Goal: Task Accomplishment & Management: Use online tool/utility

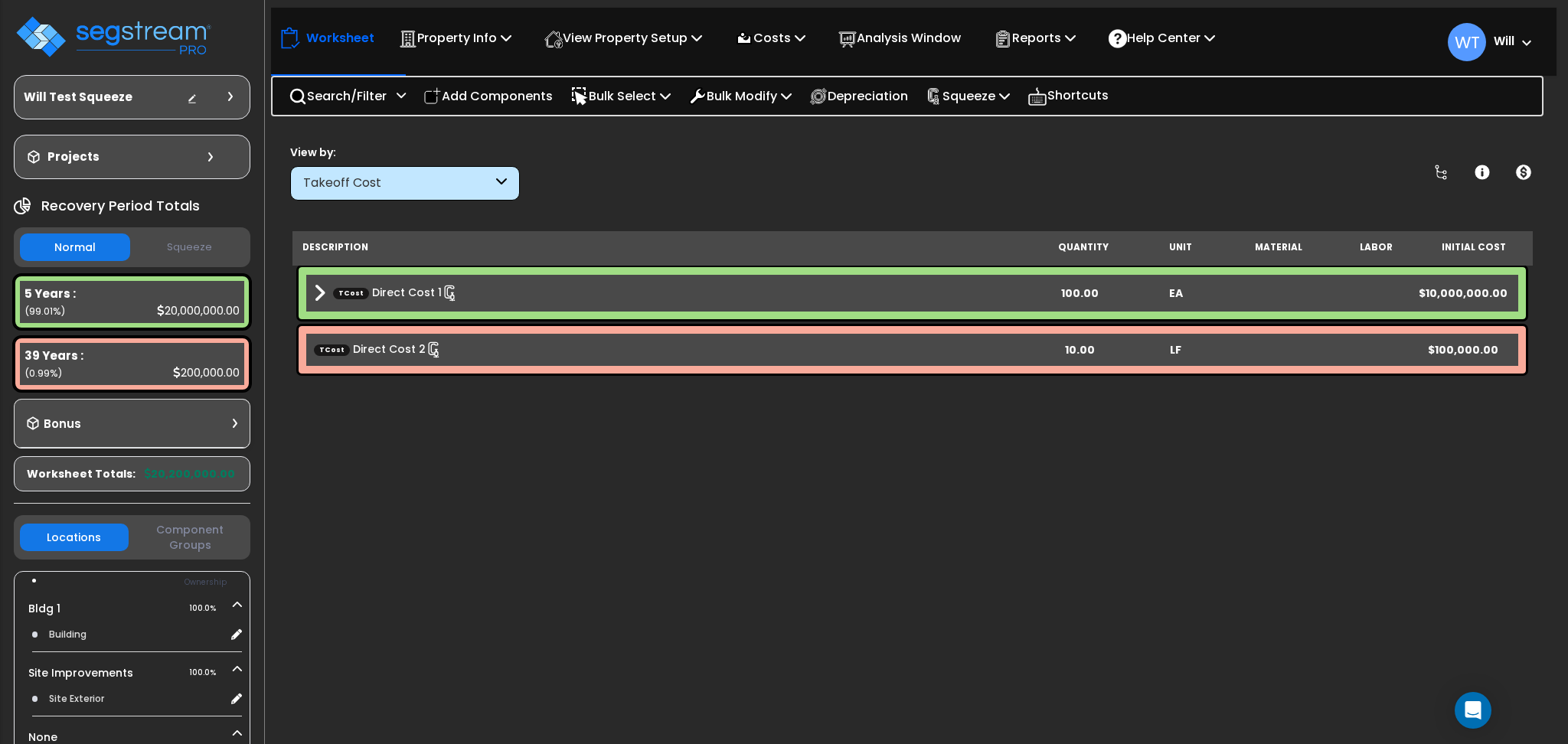
click at [1502, 38] on b "Will" at bounding box center [1504, 41] width 20 height 16
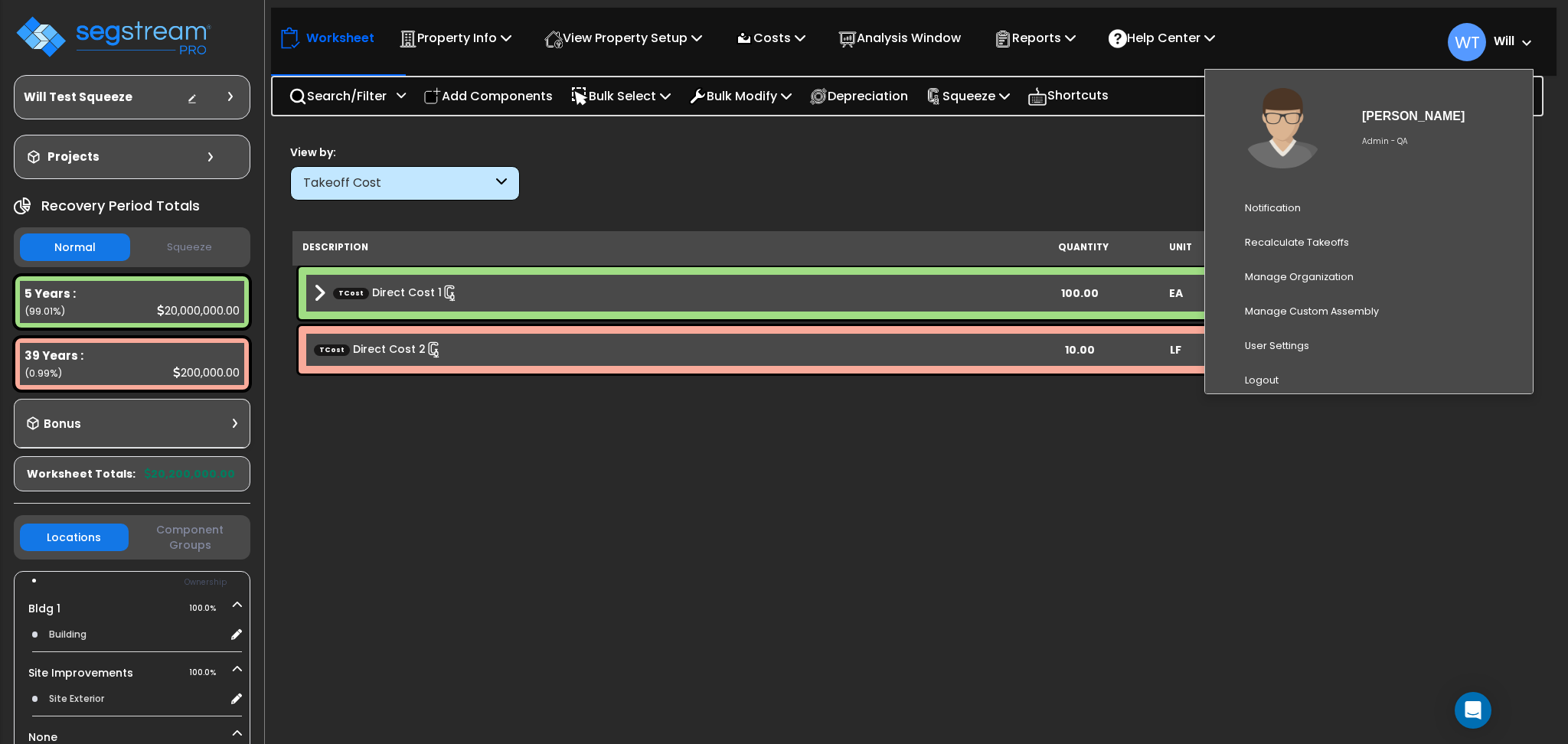
click at [1502, 38] on b "Will" at bounding box center [1504, 41] width 20 height 16
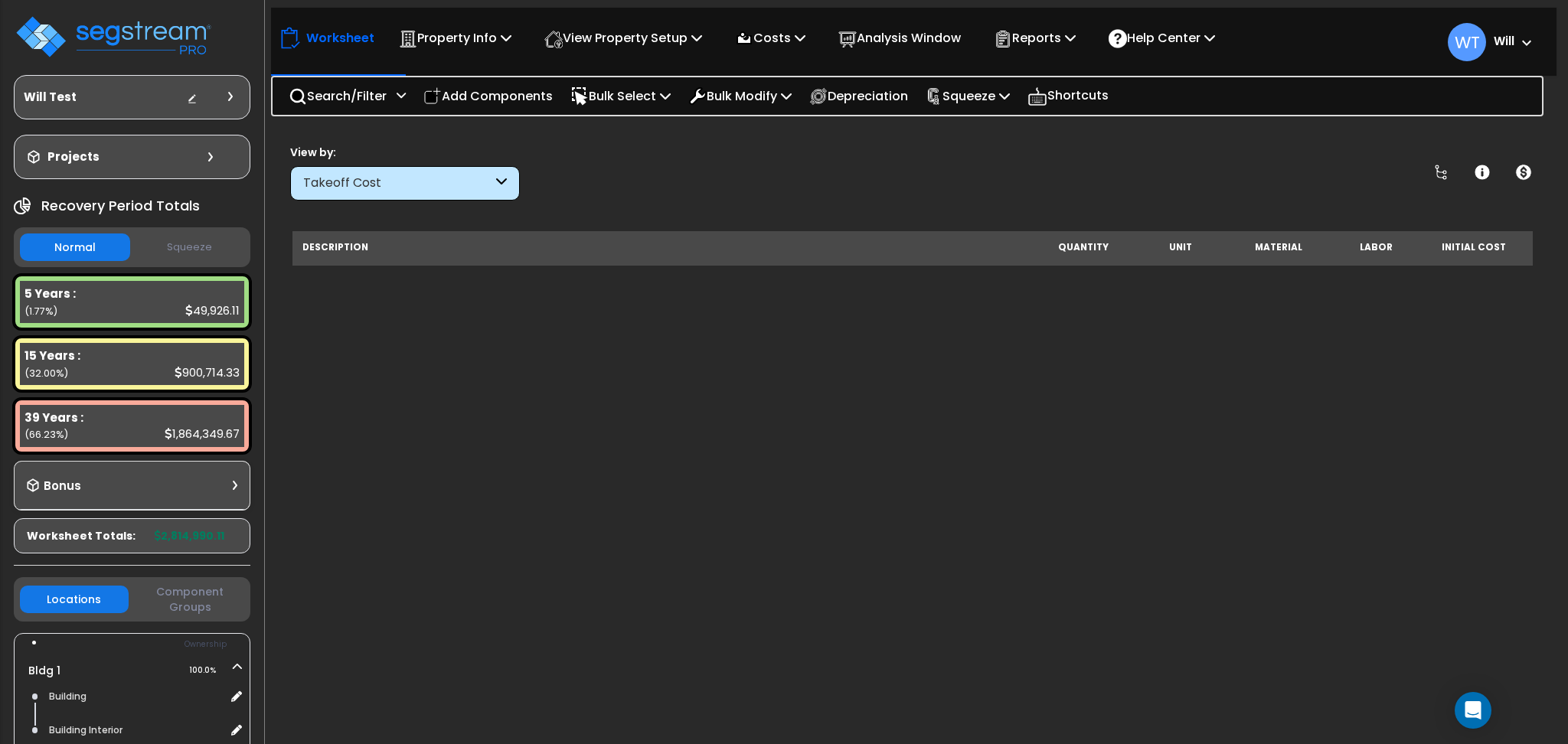
click at [481, 184] on div "Takeoff Cost" at bounding box center [398, 184] width 189 height 18
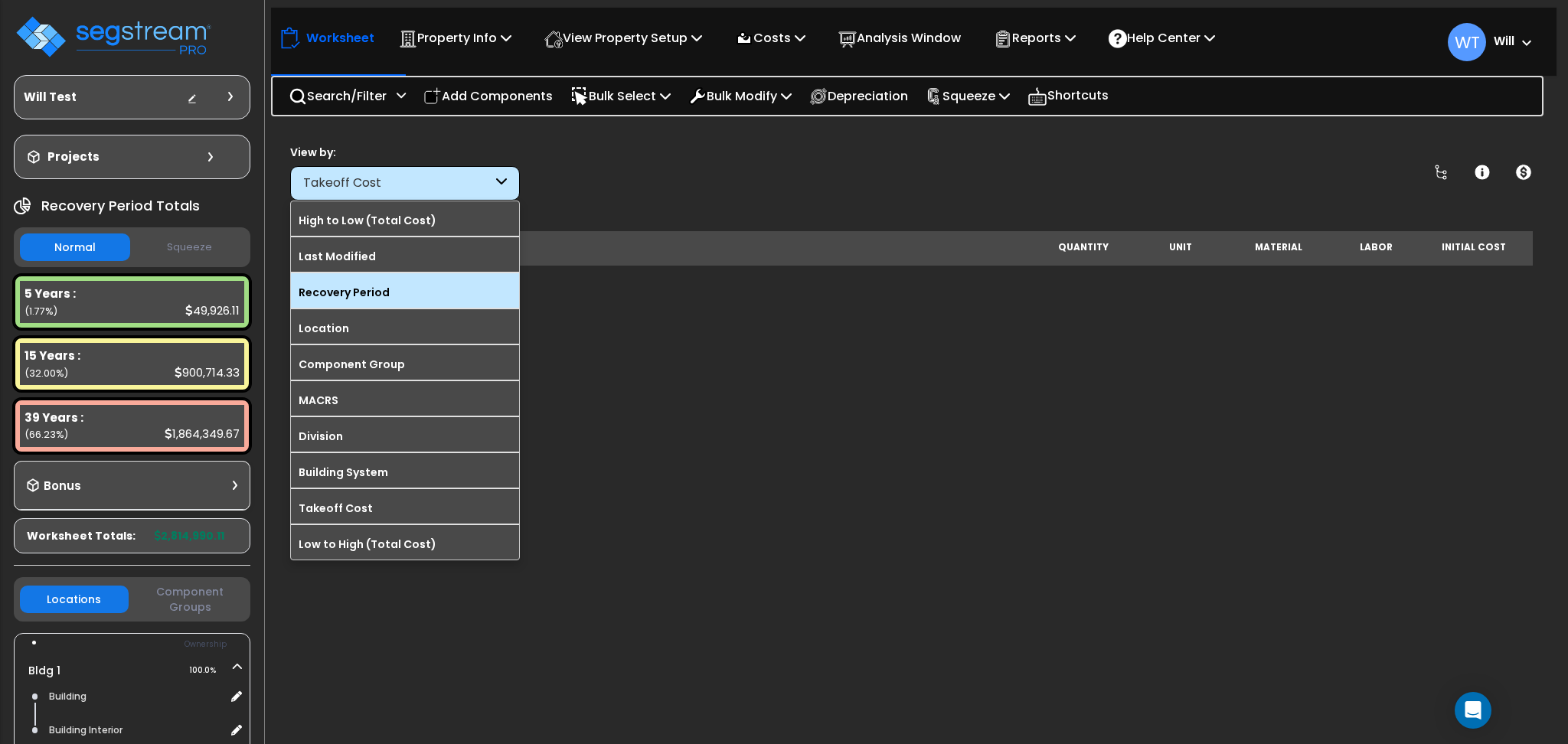
click at [420, 297] on label "Recovery Period" at bounding box center [405, 292] width 229 height 23
click at [0, 0] on input "Recovery Period" at bounding box center [0, 0] width 0 height 0
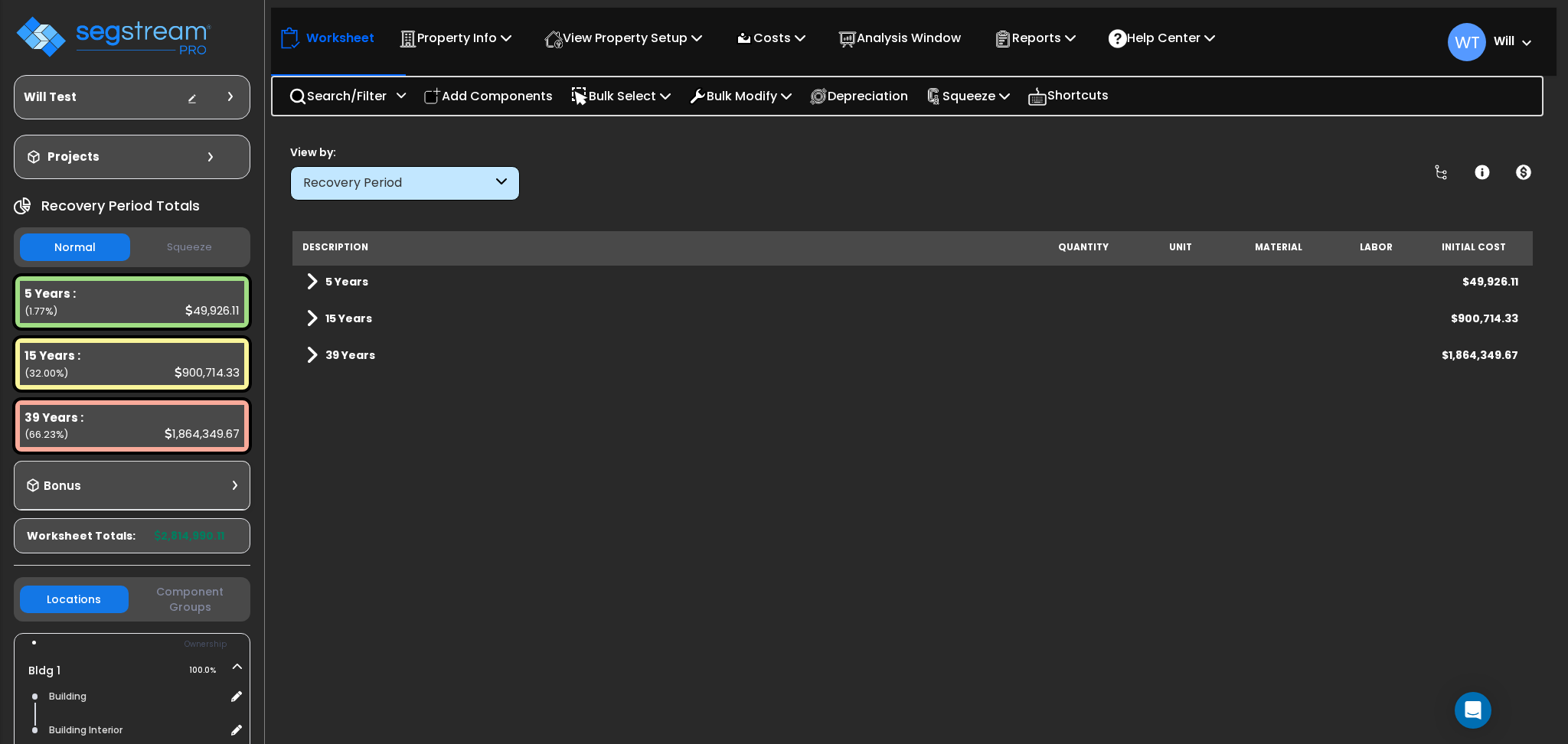
scroll to position [34, 0]
click at [479, 193] on div "Takeoff Cost" at bounding box center [405, 183] width 229 height 34
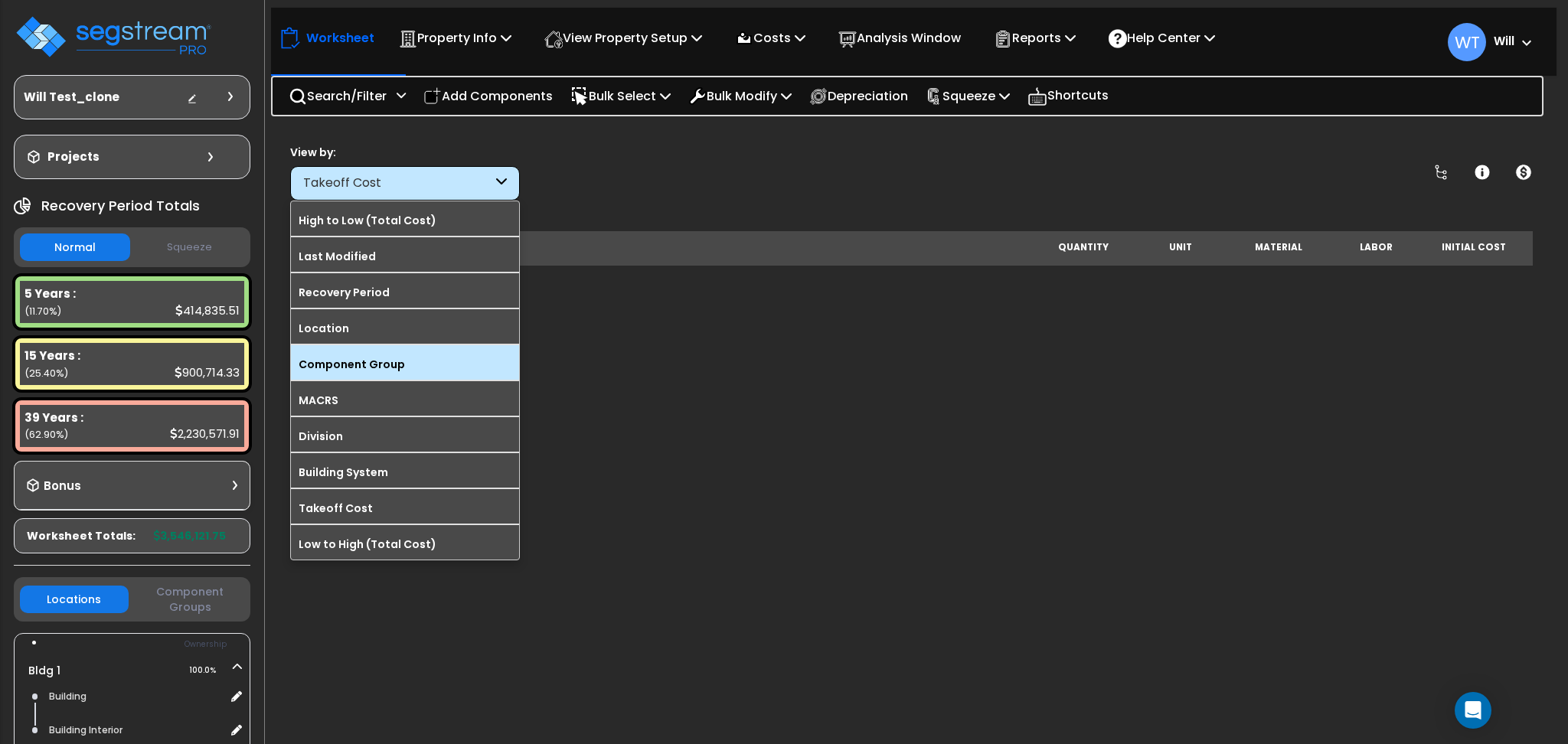
click at [404, 368] on label "Component Group" at bounding box center [405, 364] width 229 height 23
click at [0, 0] on input "Component Group" at bounding box center [0, 0] width 0 height 0
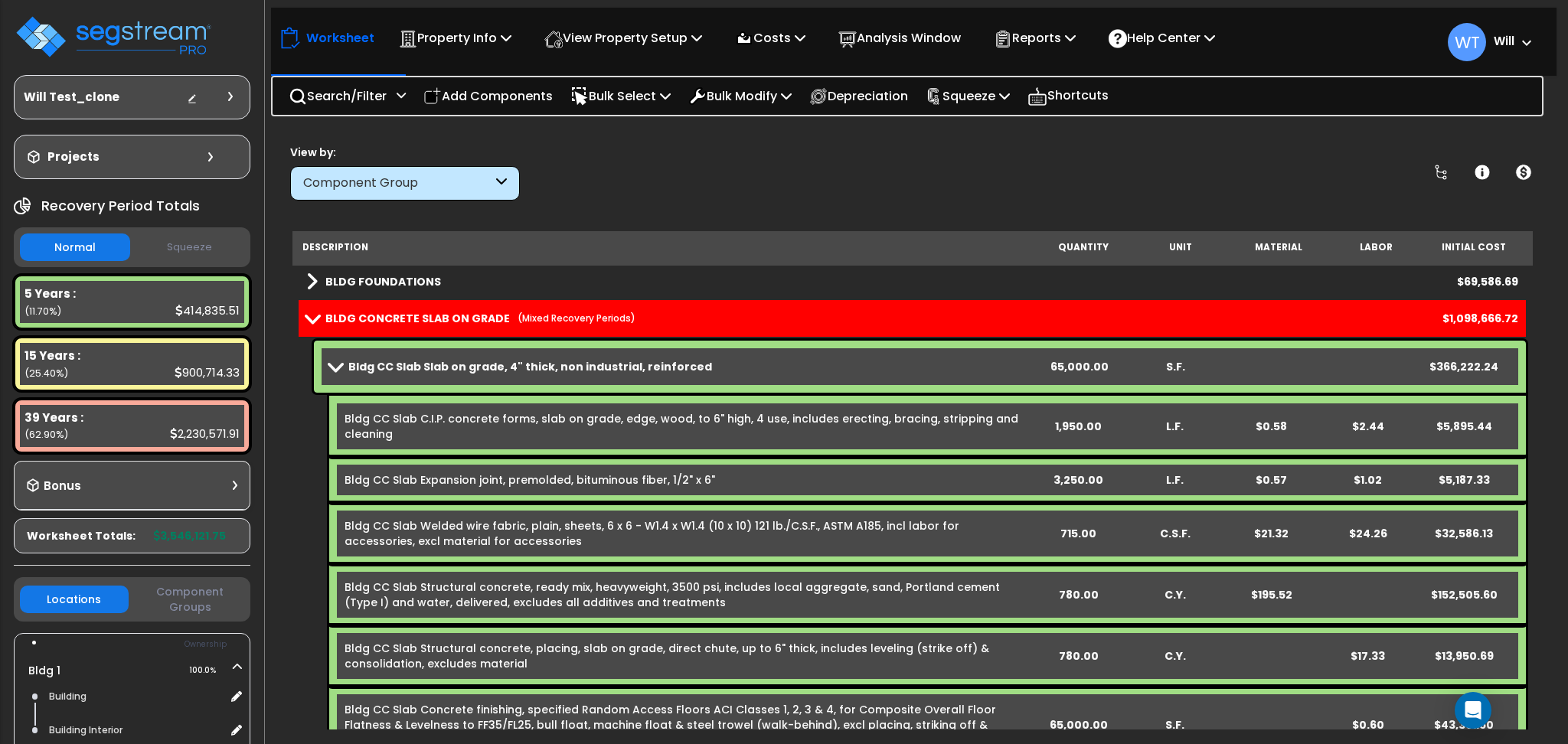
click at [455, 184] on div "Component Group" at bounding box center [398, 184] width 189 height 18
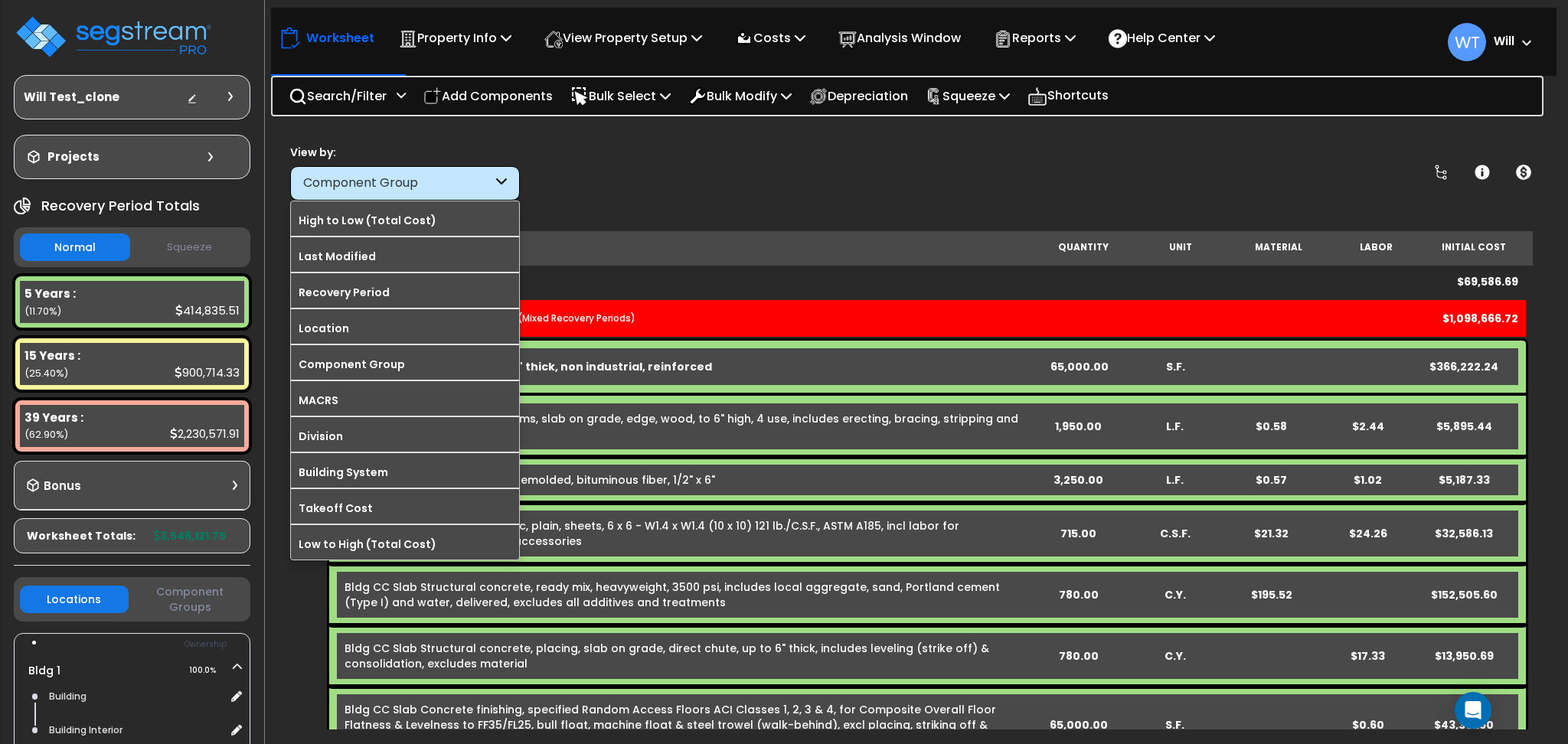
click at [455, 184] on div "Component Group" at bounding box center [398, 184] width 189 height 18
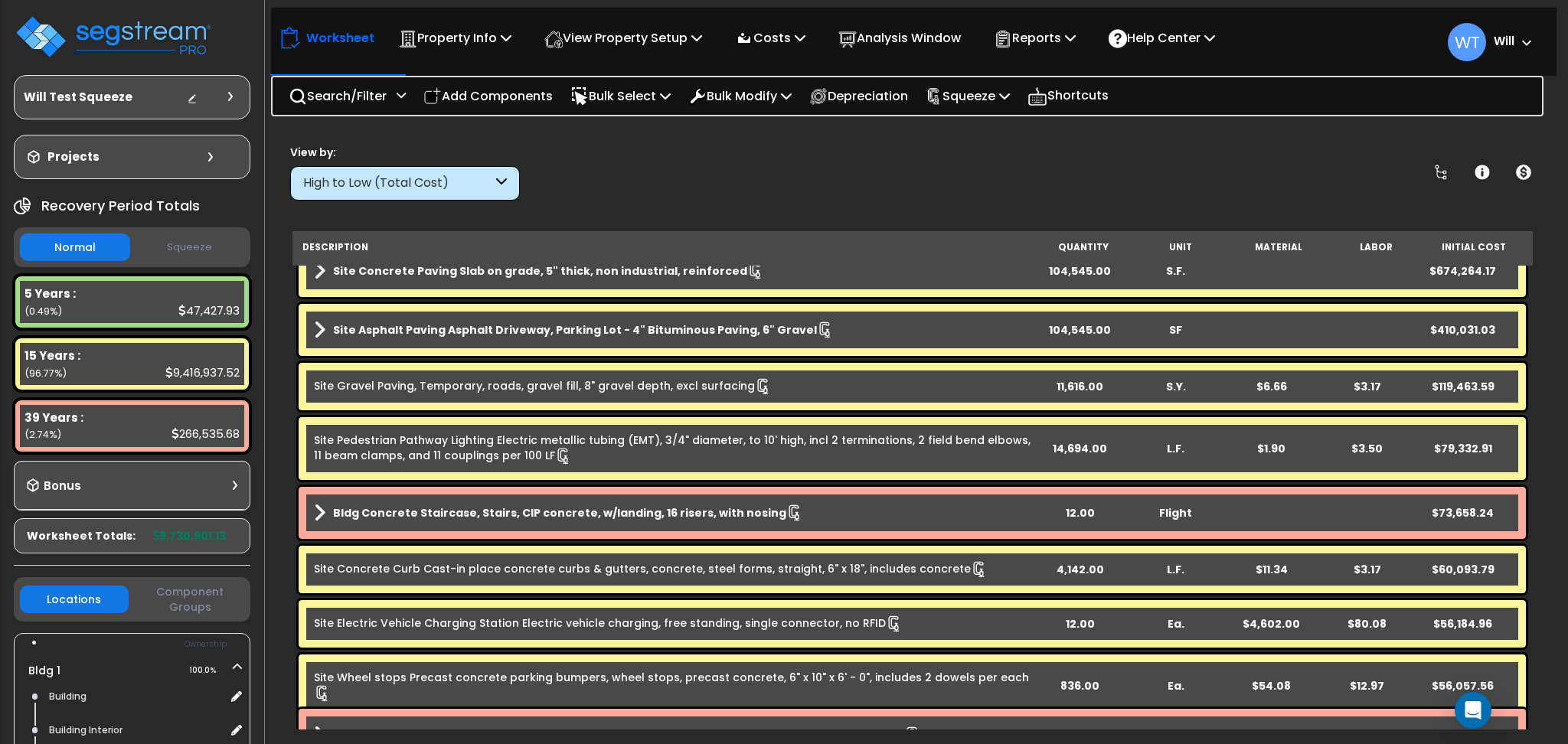
scroll to position [409, 0]
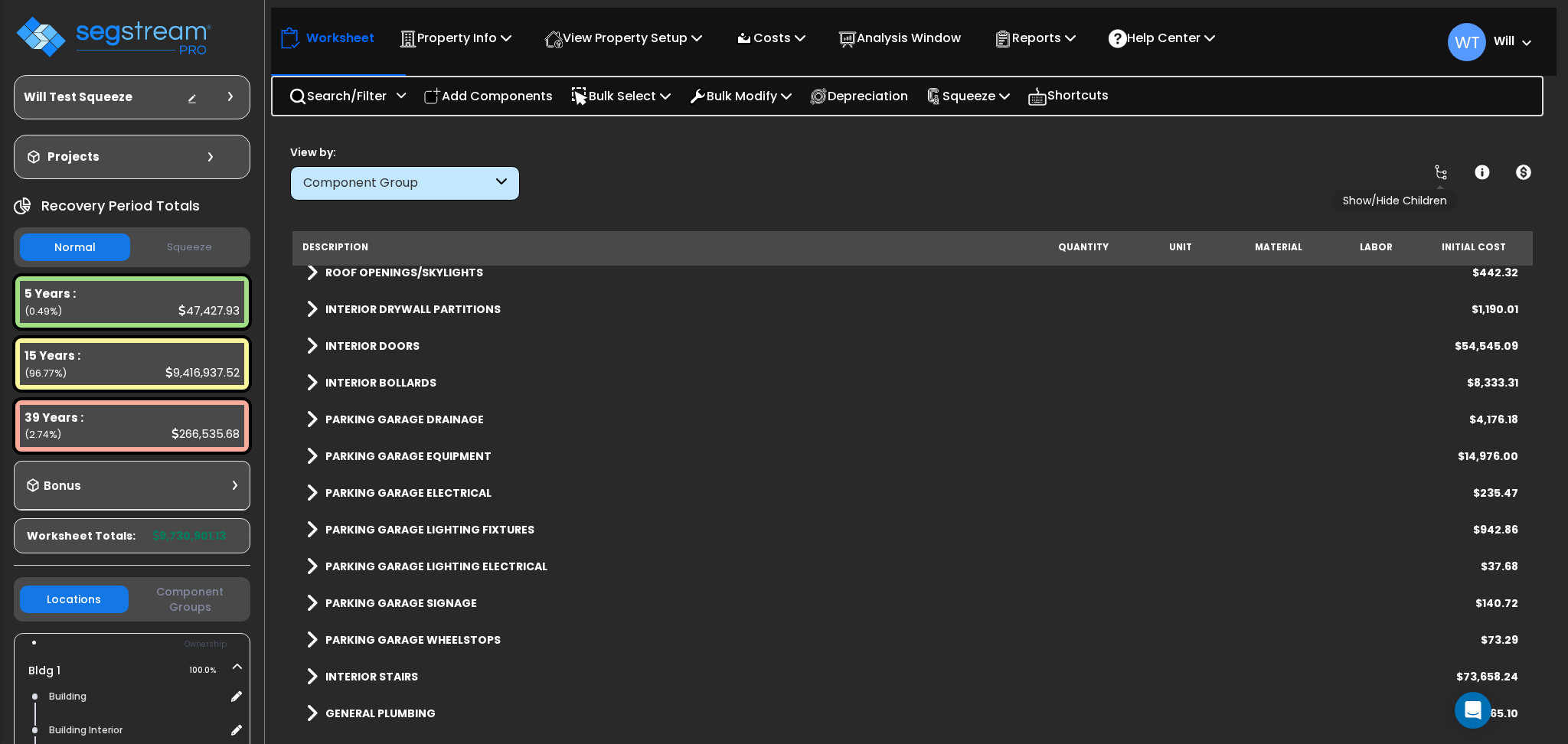
click at [1437, 175] on icon at bounding box center [1441, 172] width 12 height 15
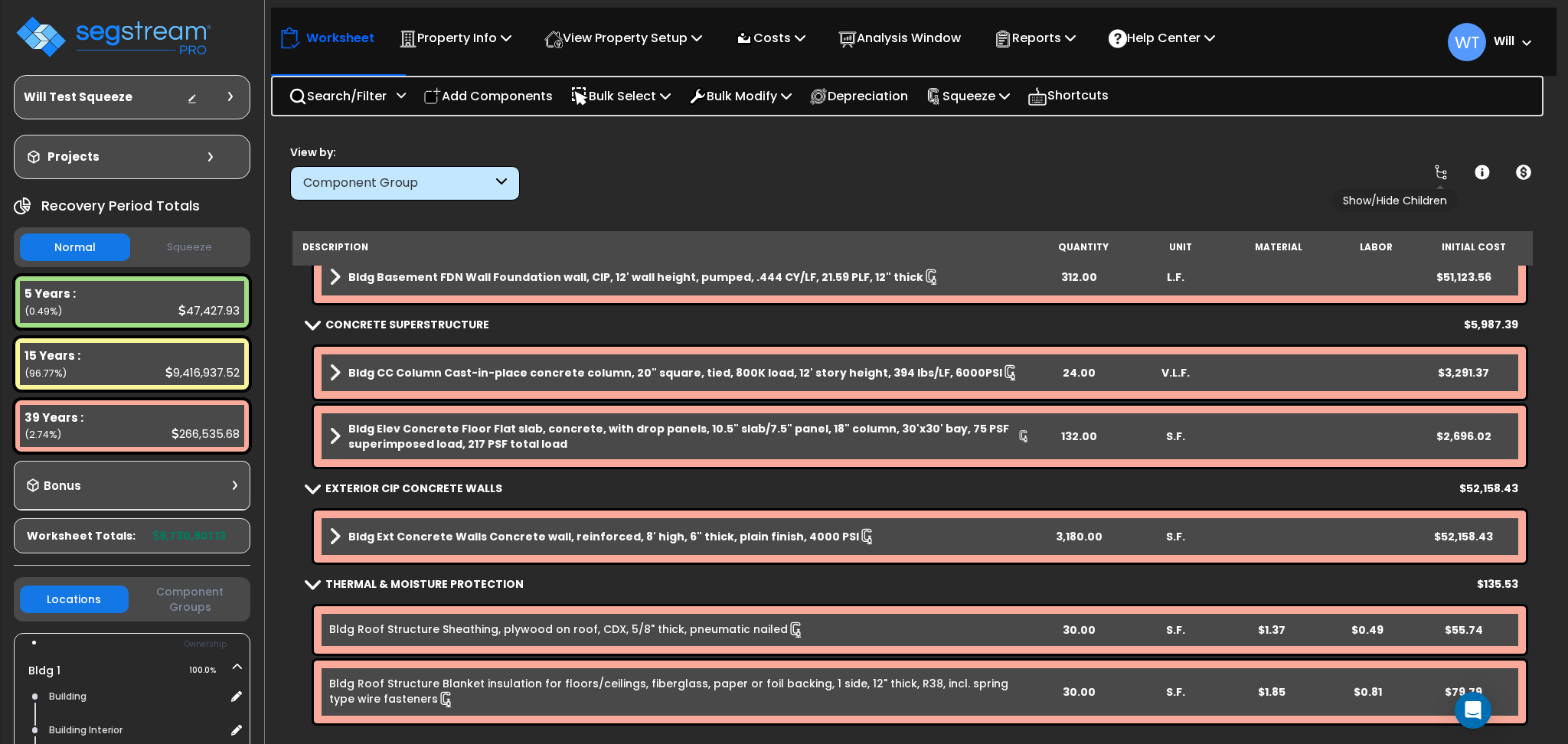
click at [1437, 175] on icon at bounding box center [1441, 172] width 12 height 15
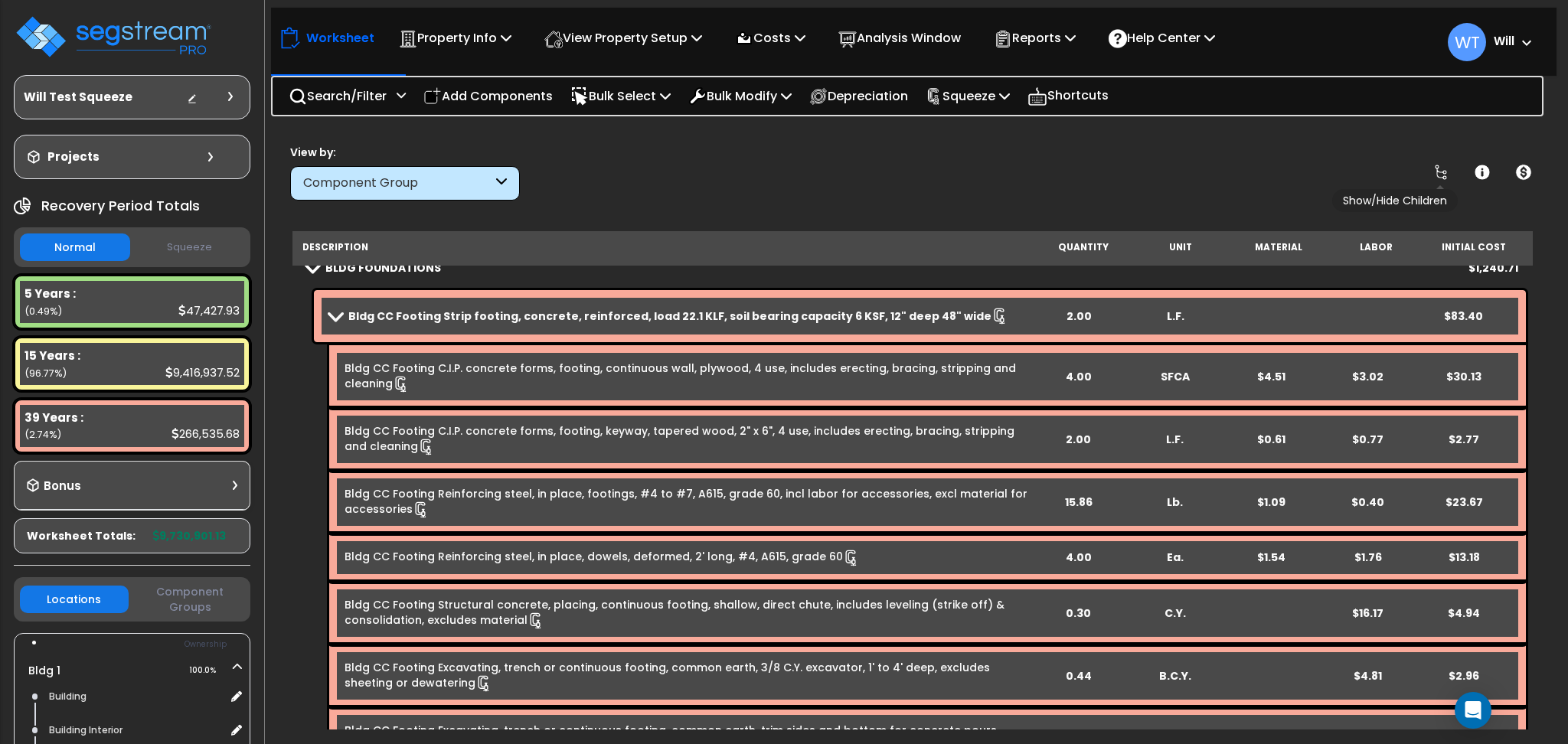
click at [1437, 175] on icon at bounding box center [1441, 172] width 12 height 15
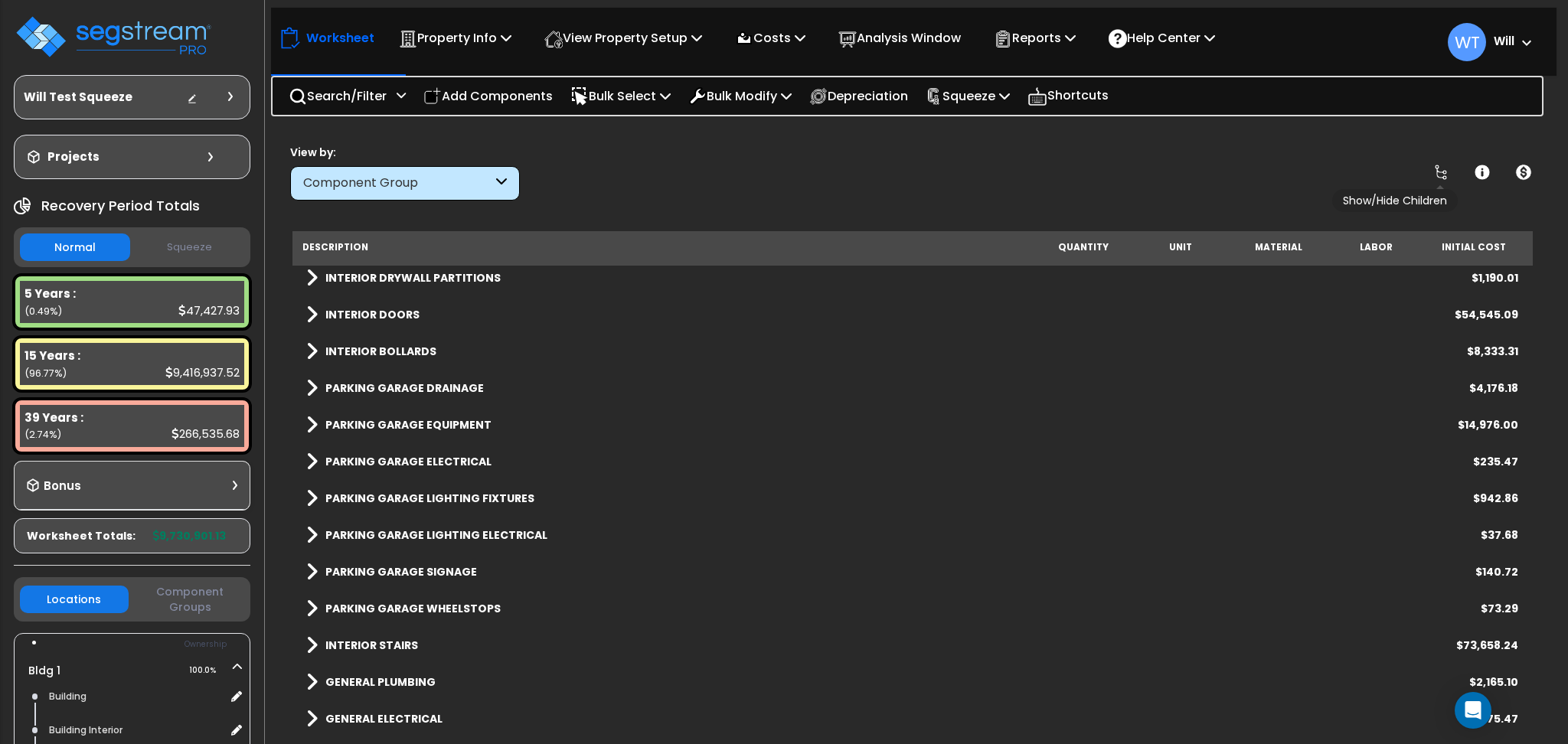
click at [1437, 175] on icon at bounding box center [1441, 172] width 12 height 15
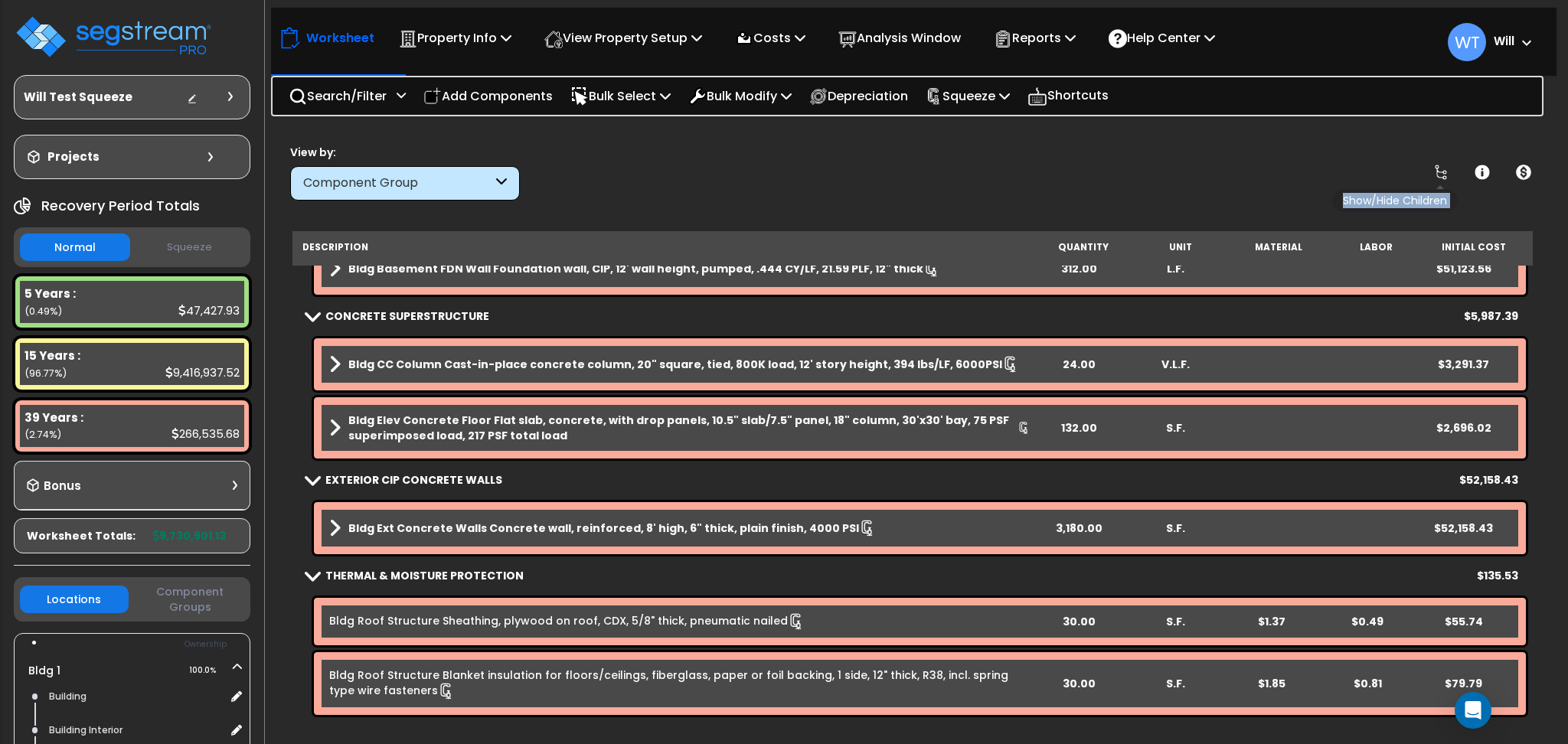
click at [1437, 175] on icon at bounding box center [1441, 172] width 12 height 15
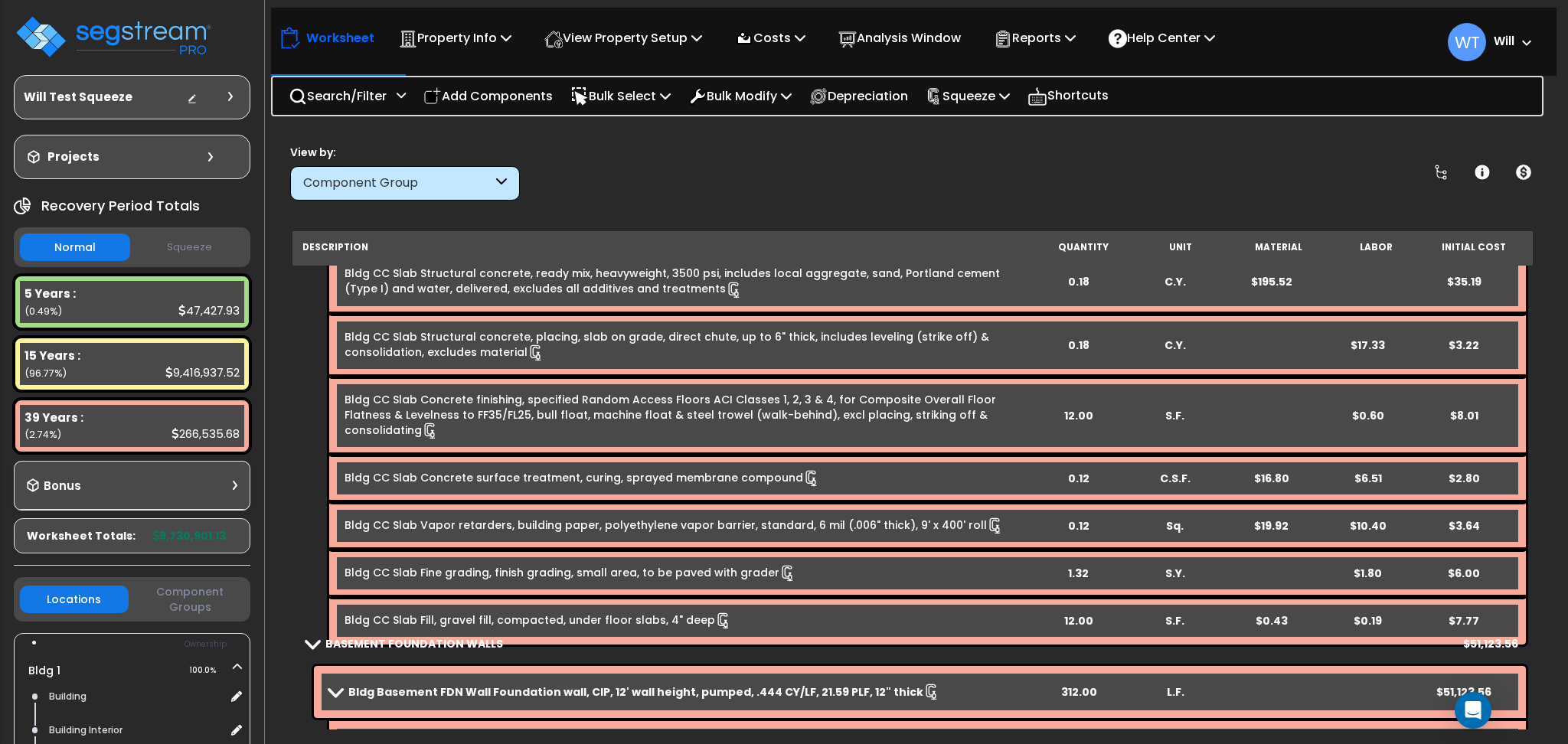
scroll to position [1021, 0]
